Goal: Information Seeking & Learning: Learn about a topic

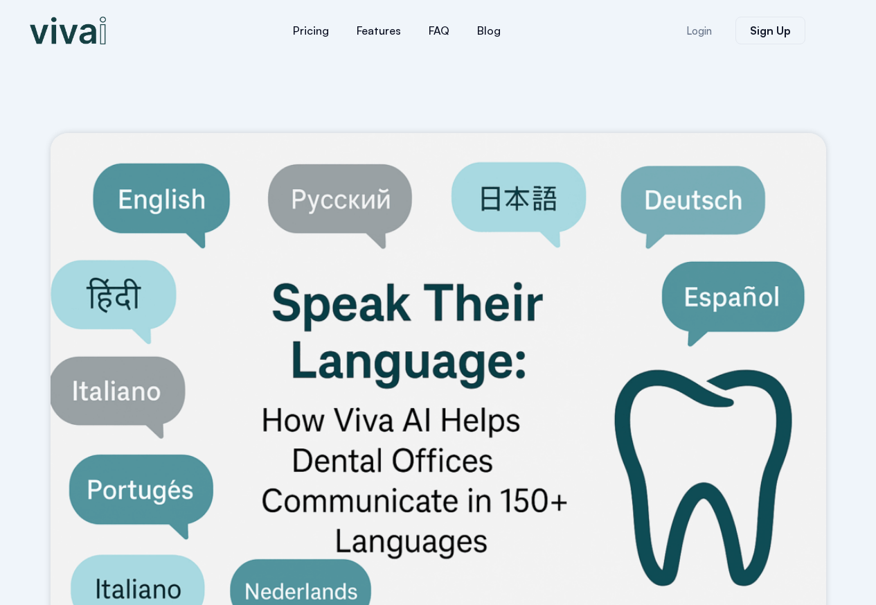
scroll to position [499, 0]
